Goal: Find specific page/section: Find specific page/section

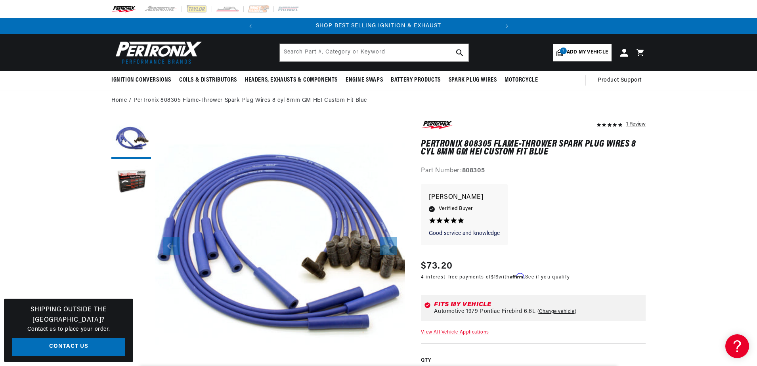
scroll to position [0, 240]
click at [320, 50] on input "text" at bounding box center [374, 52] width 189 height 17
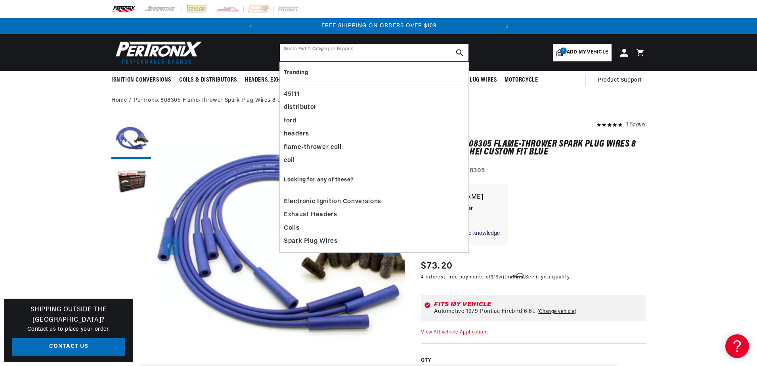
paste input "d130801"
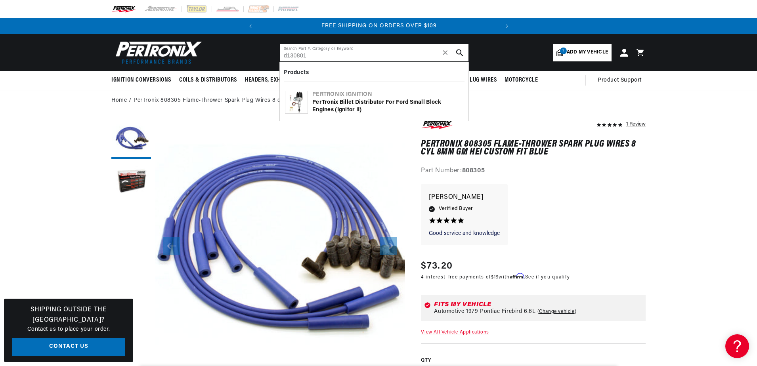
type input "d130801"
click at [289, 103] on img at bounding box center [296, 102] width 22 height 22
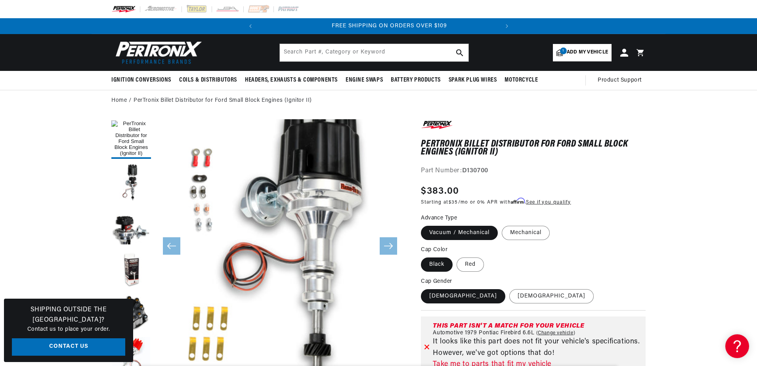
scroll to position [0, 240]
